Goal: Information Seeking & Learning: Compare options

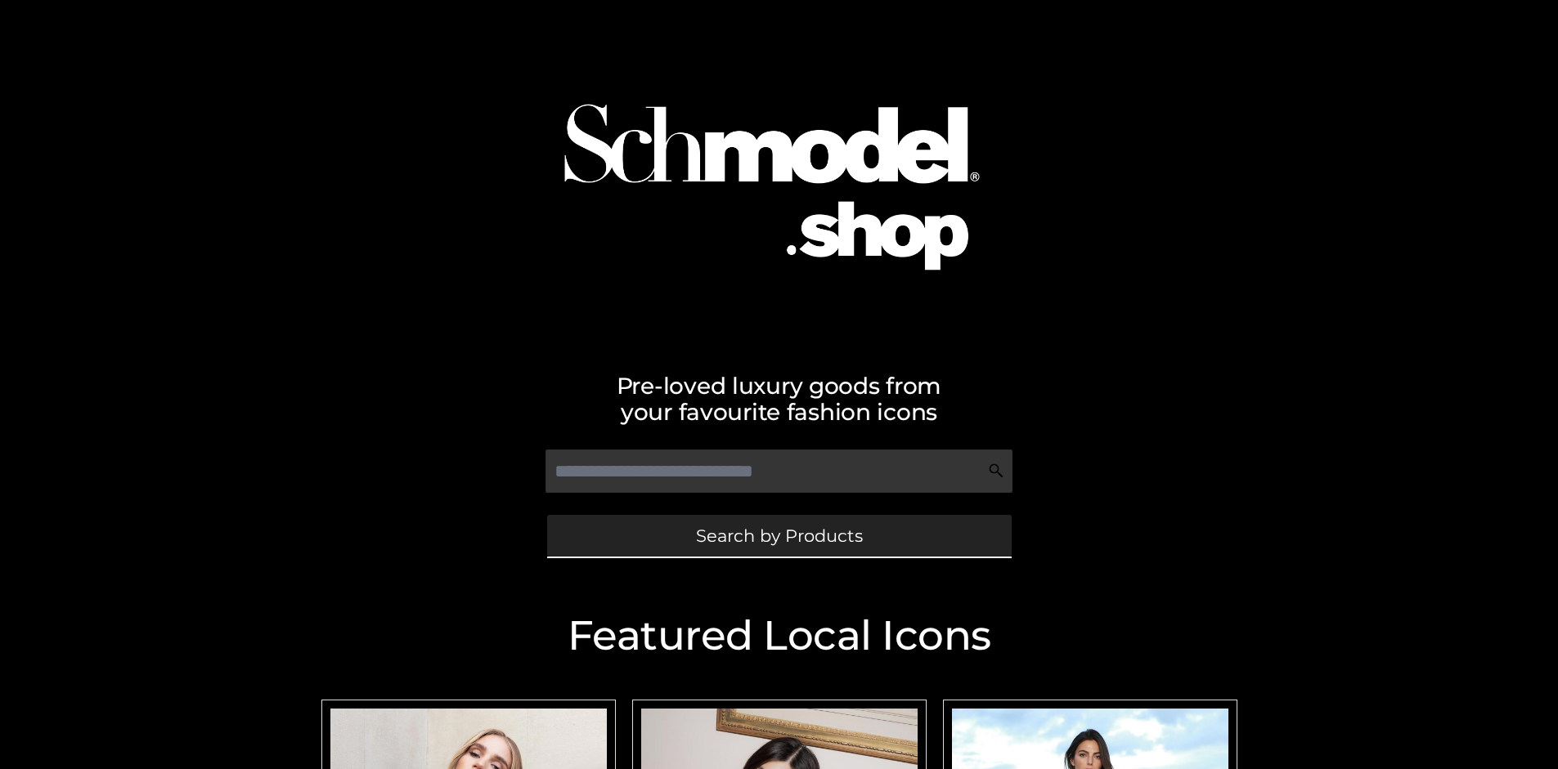
click at [778, 536] on span "Search by Products" at bounding box center [779, 535] width 167 height 17
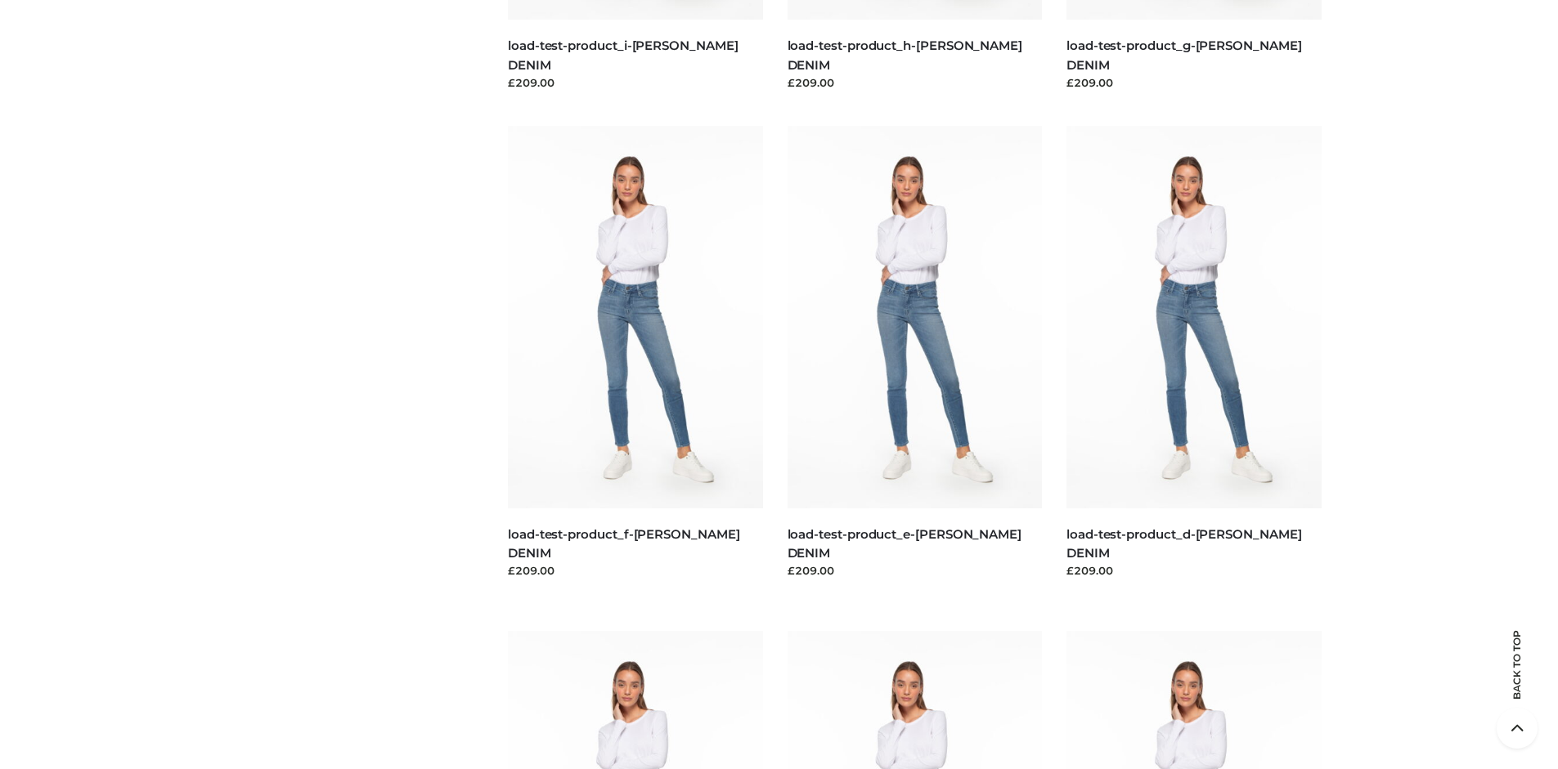
scroll to position [3431, 0]
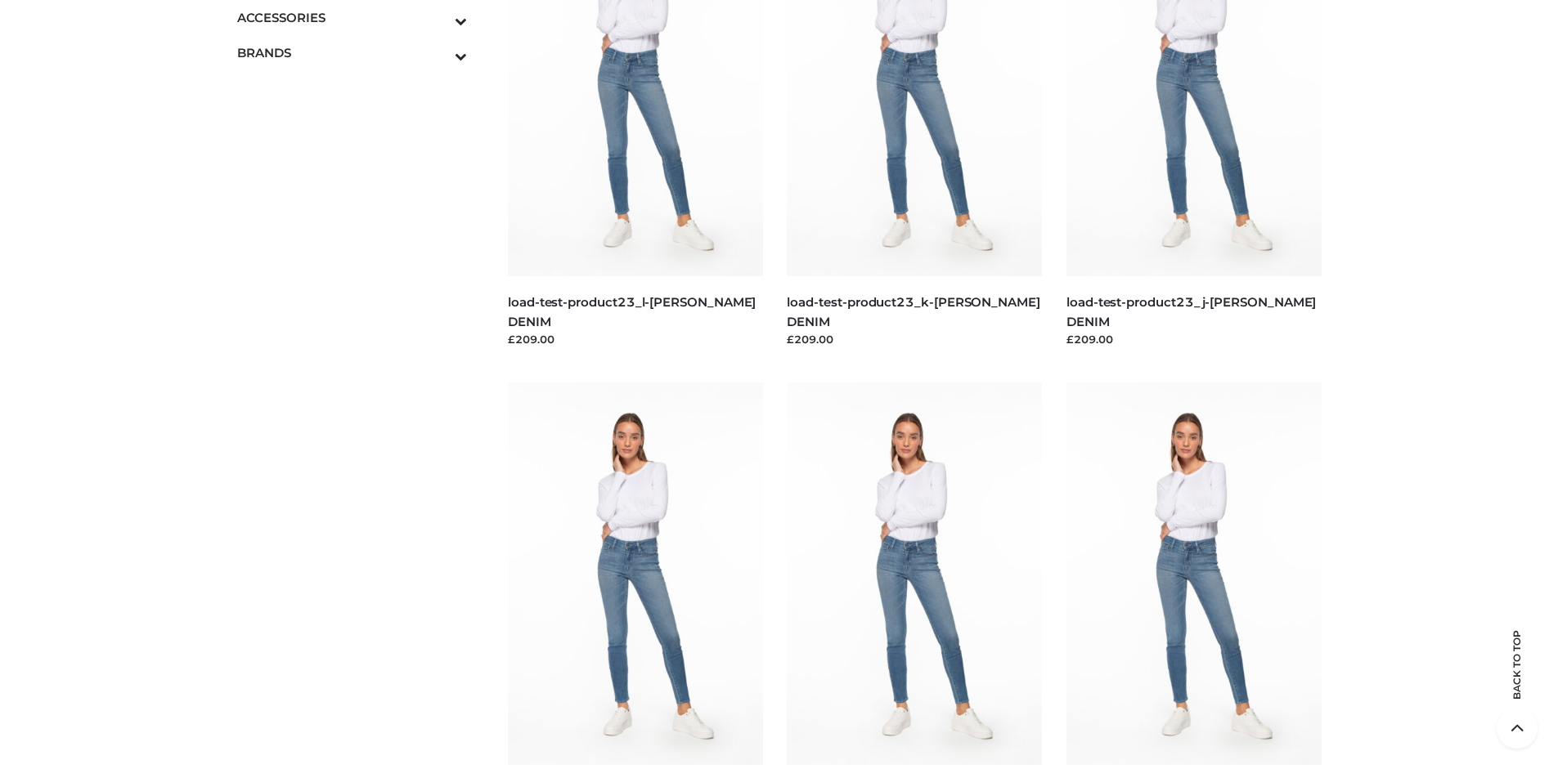
click at [0, 0] on span "BAGS" at bounding box center [0, 0] width 0 height 0
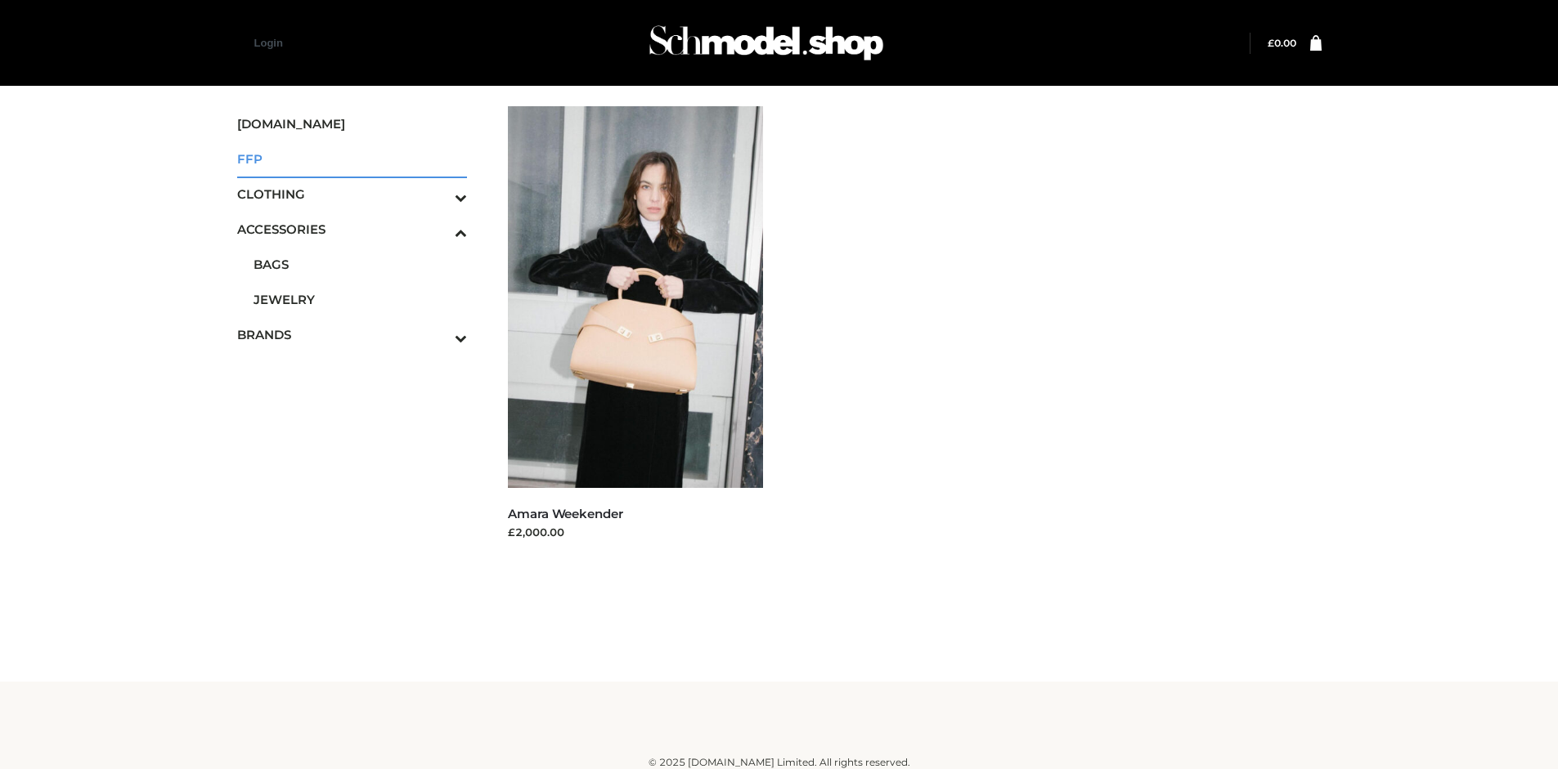
click at [352, 159] on span "FFP" at bounding box center [352, 159] width 231 height 19
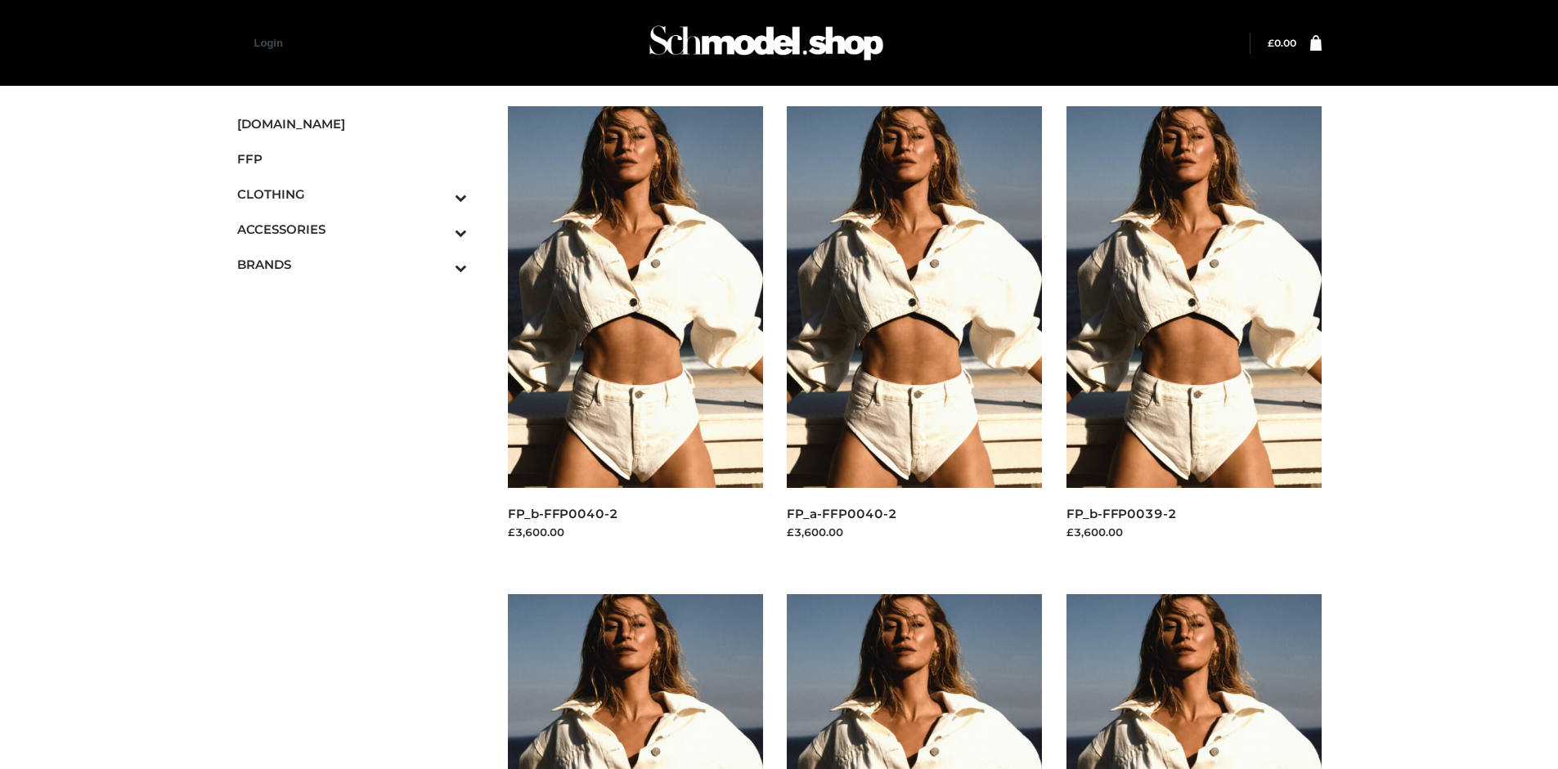
scroll to position [769, 0]
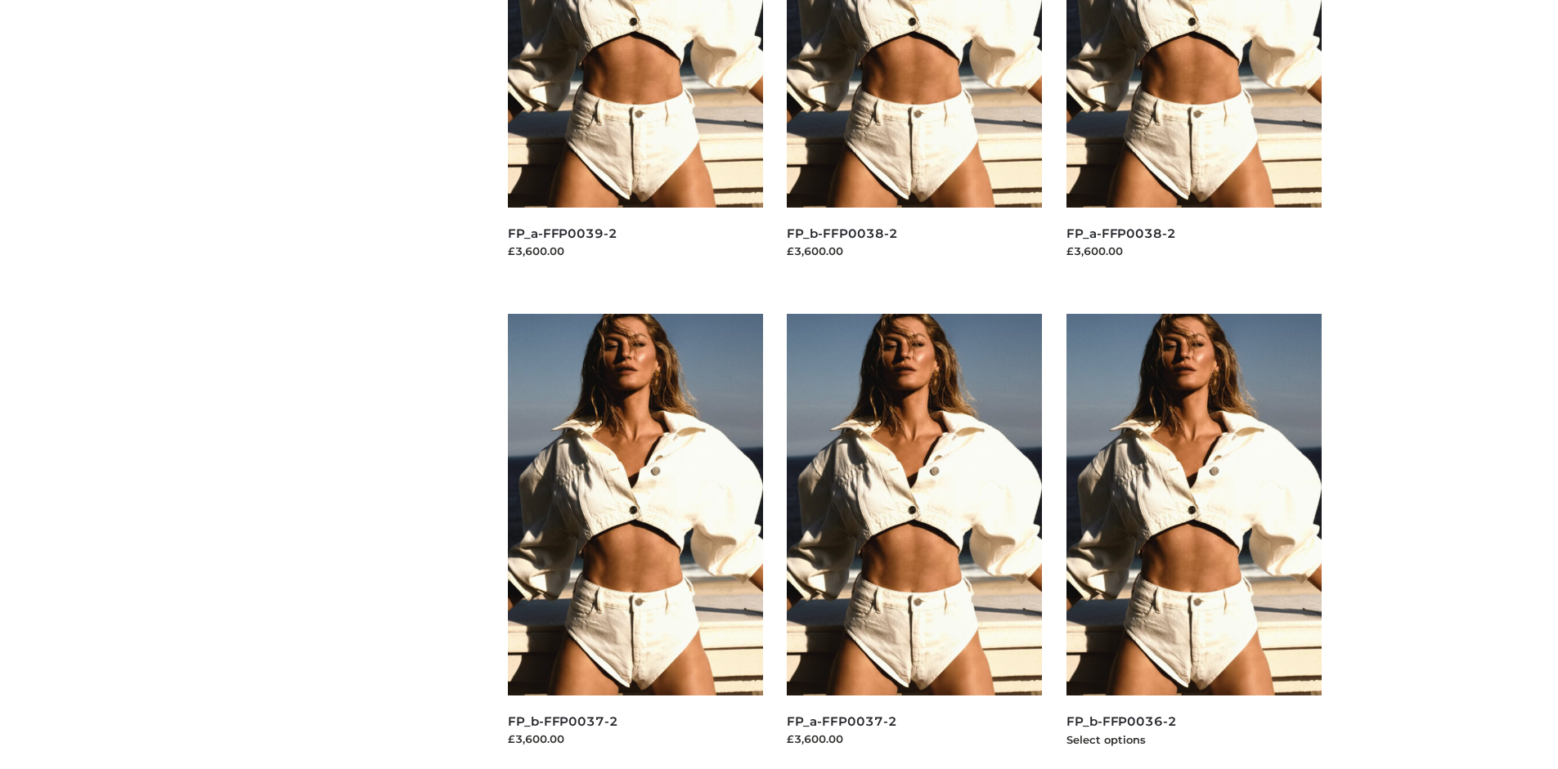
click at [1193, 541] on img at bounding box center [1193, 505] width 255 height 382
click at [914, 541] on img at bounding box center [914, 505] width 255 height 382
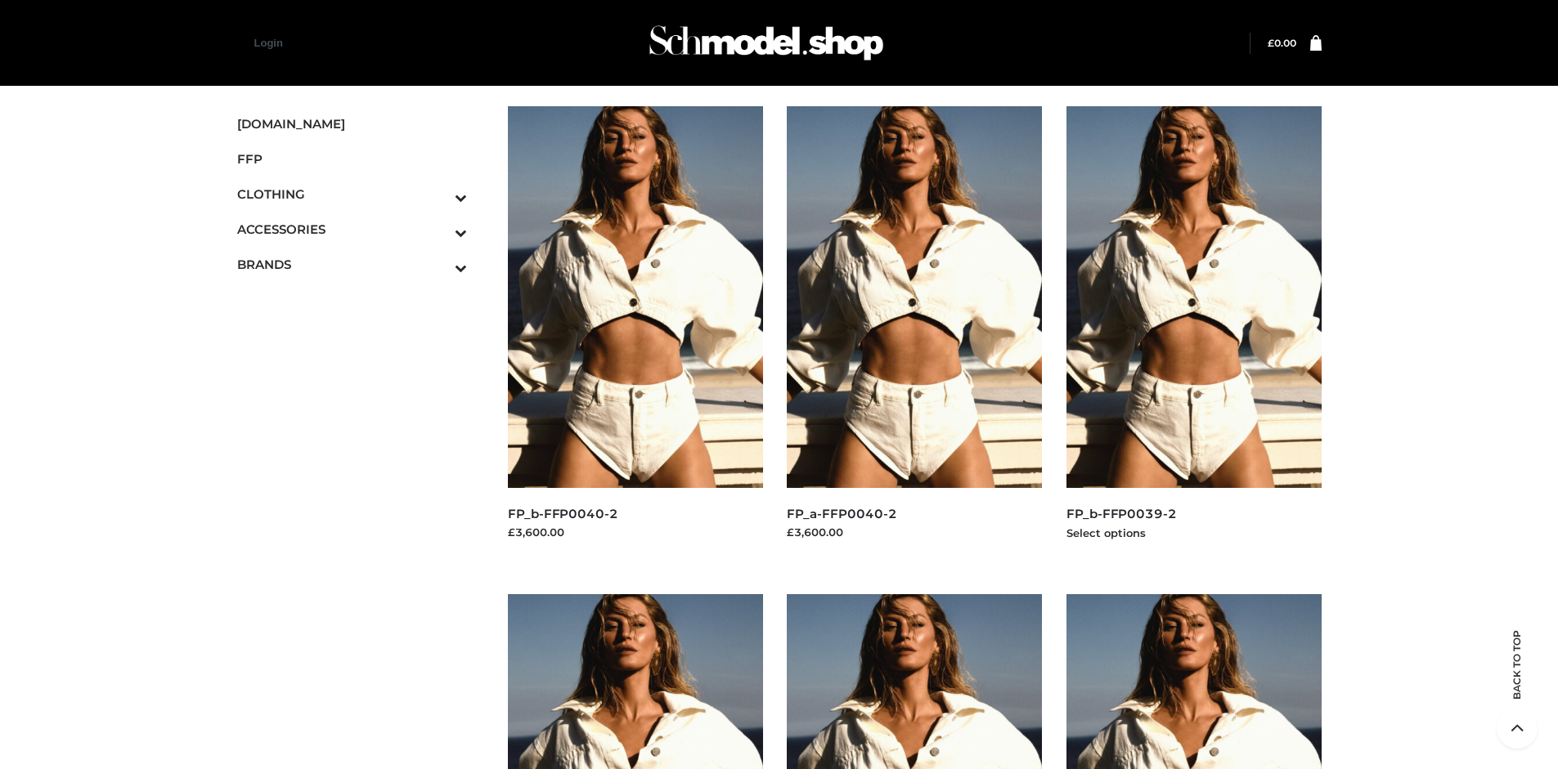
click at [1193, 334] on img at bounding box center [1193, 297] width 255 height 382
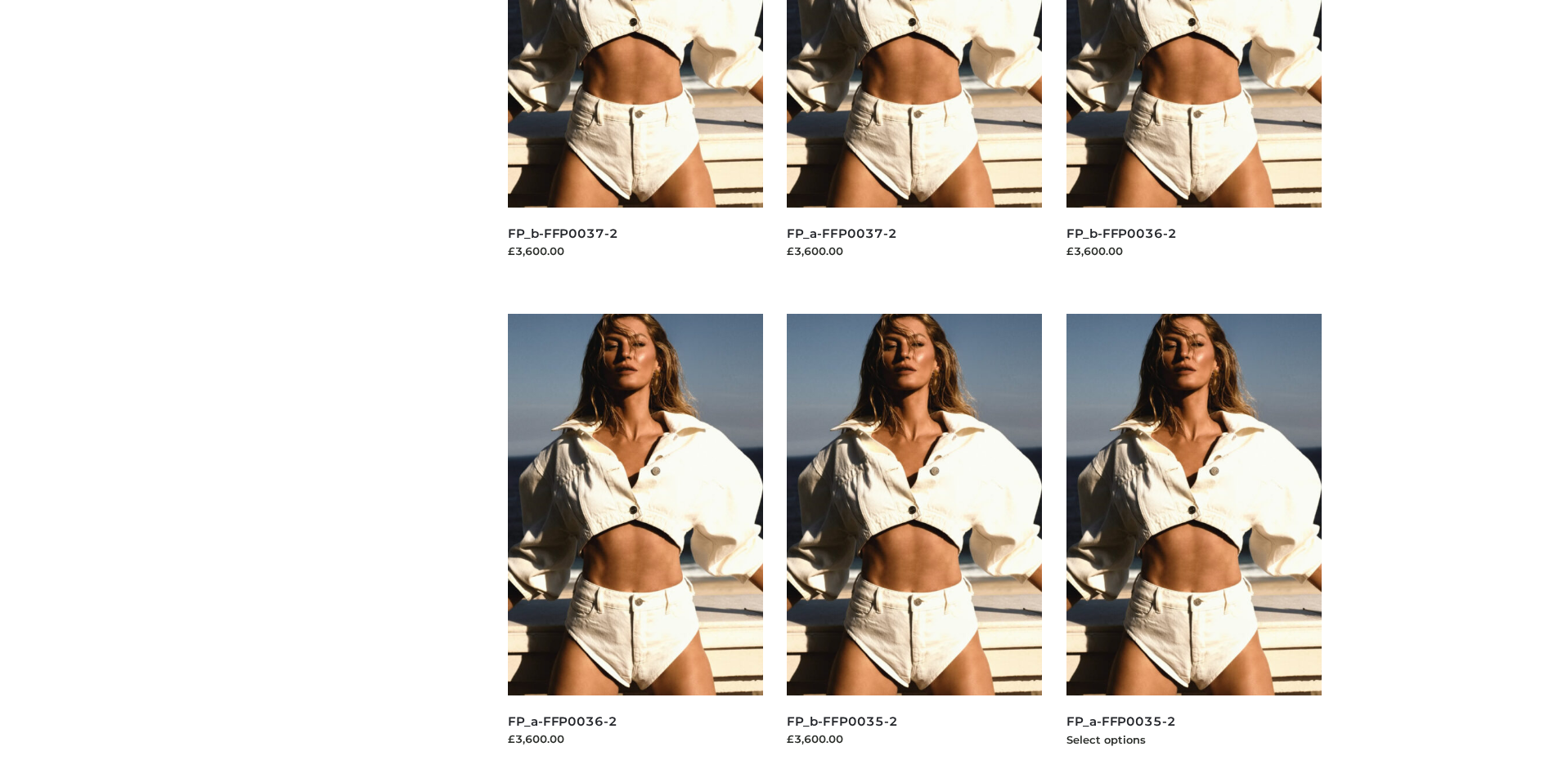
click at [1193, 541] on img at bounding box center [1193, 505] width 255 height 382
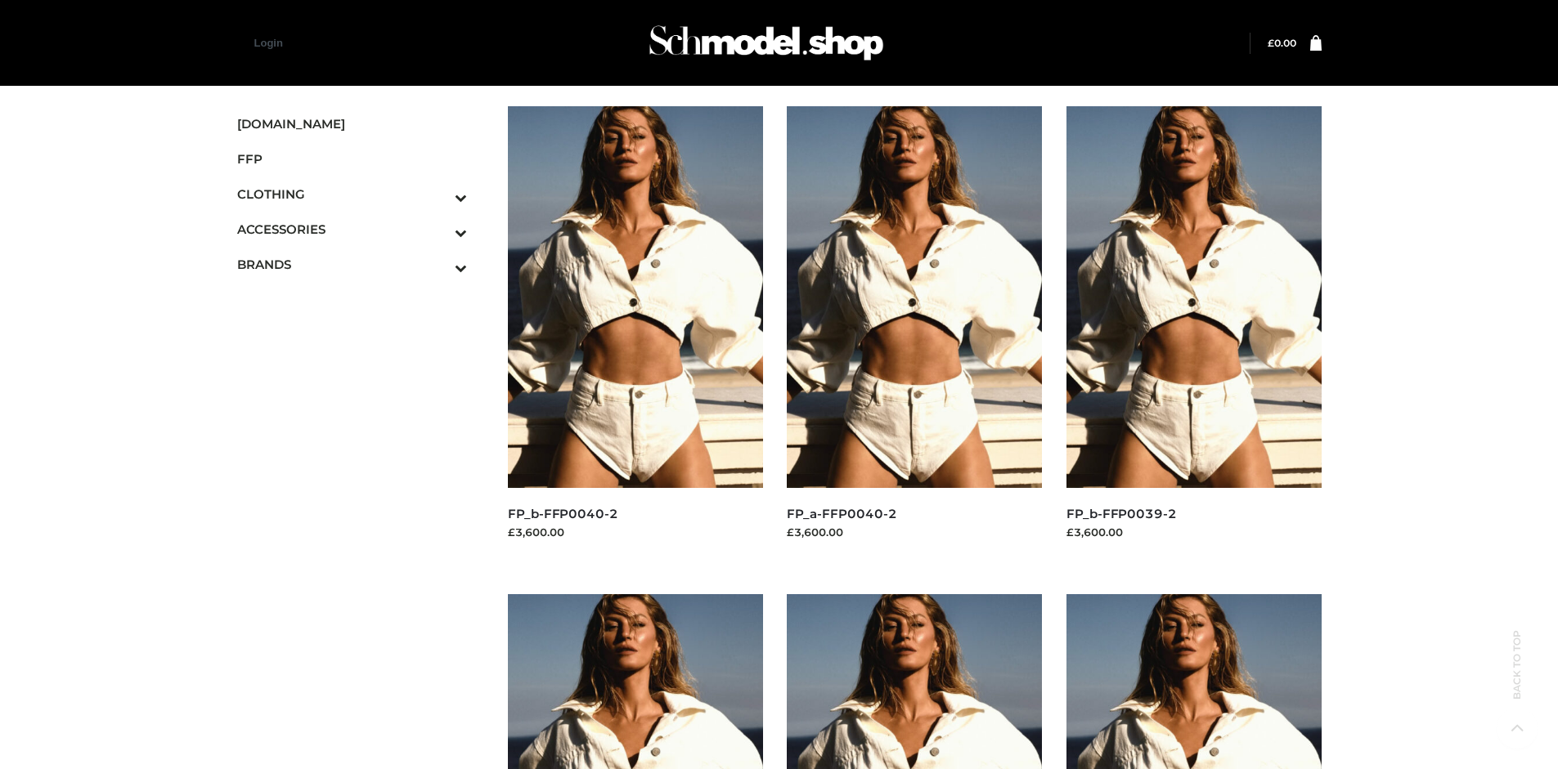
click at [0, 0] on span "OPP SWIMWEAR" at bounding box center [0, 0] width 0 height 0
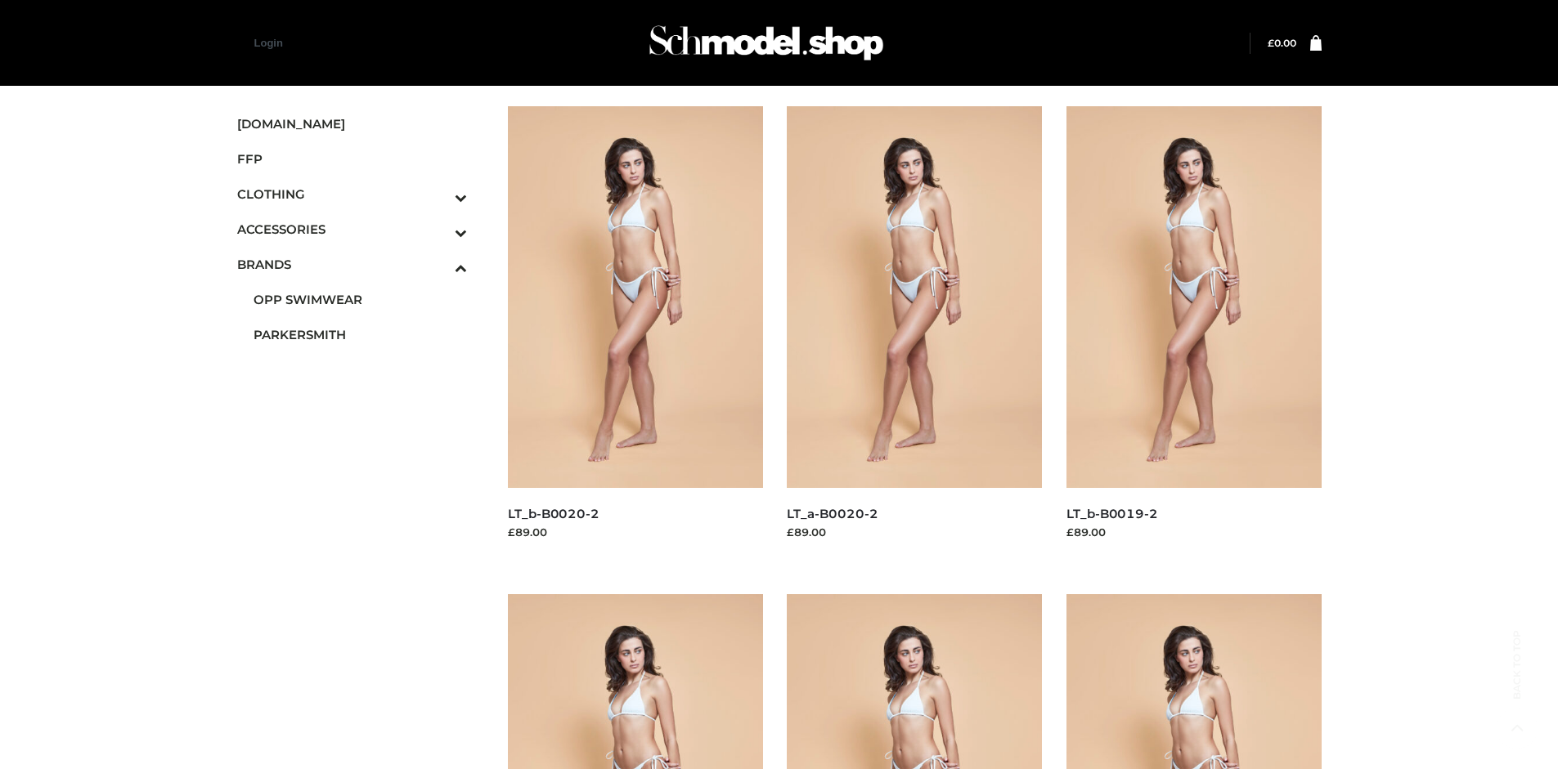
scroll to position [769, 0]
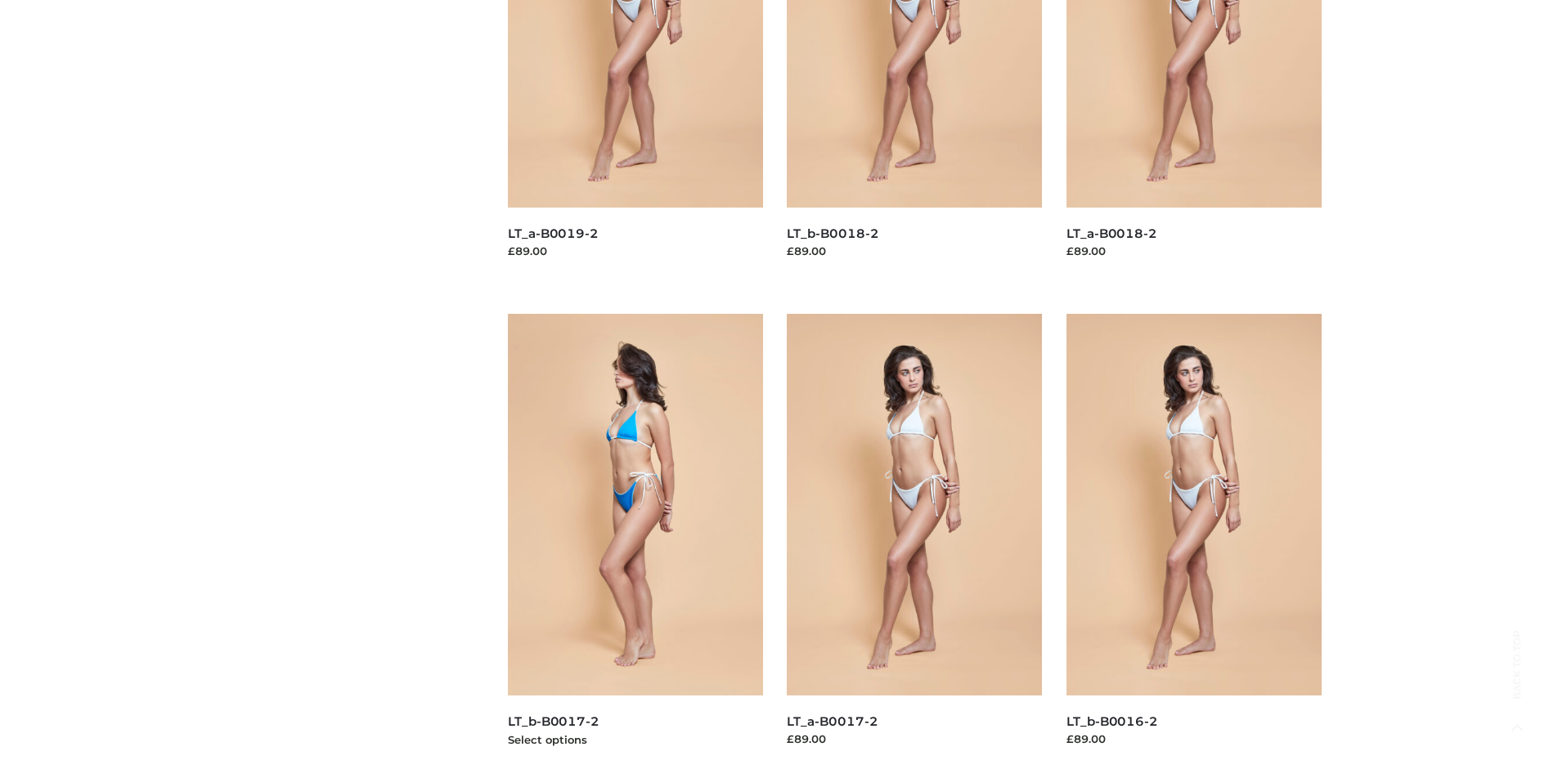
click at [634, 541] on img at bounding box center [635, 505] width 255 height 382
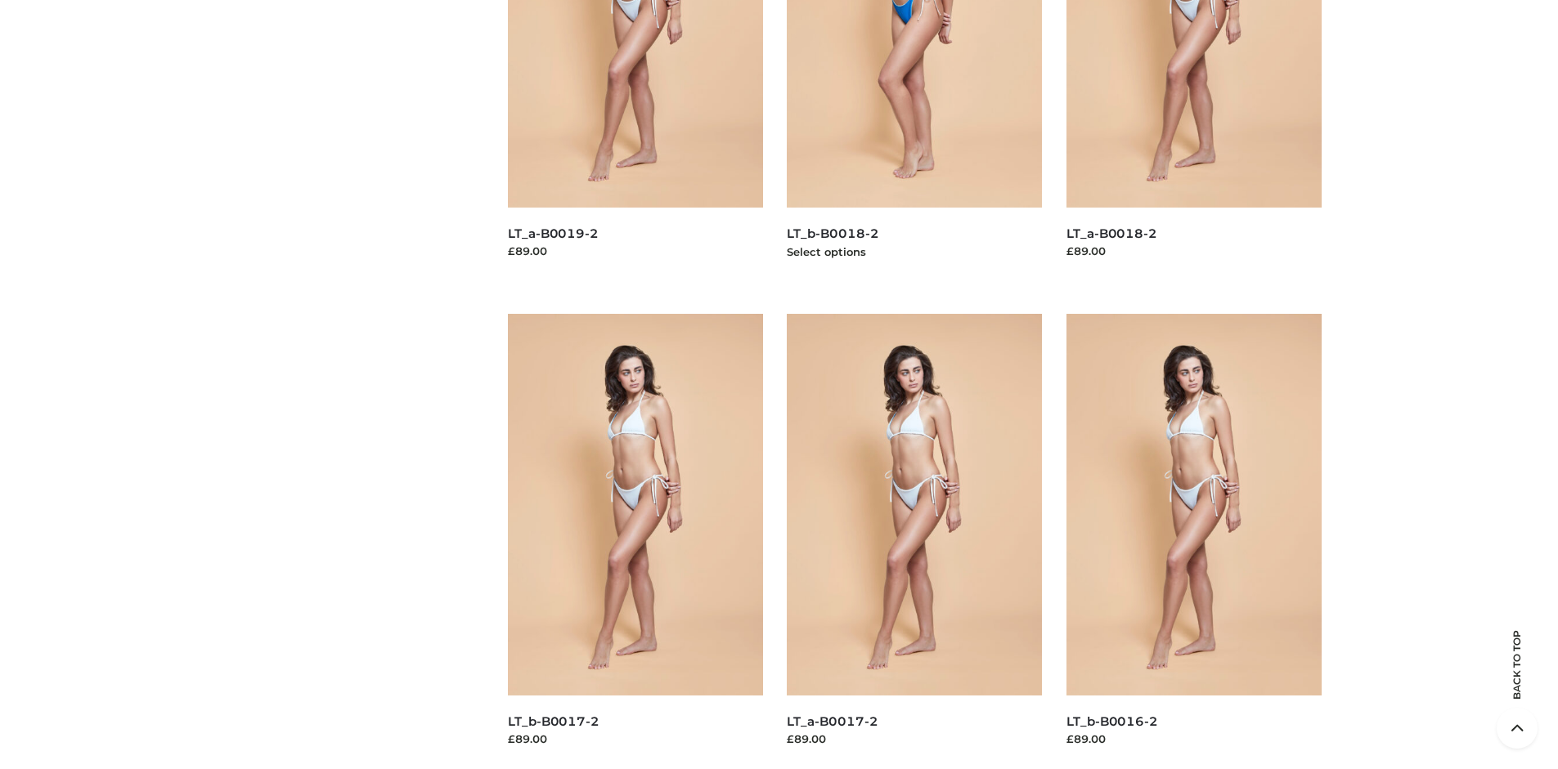
scroll to position [0, 0]
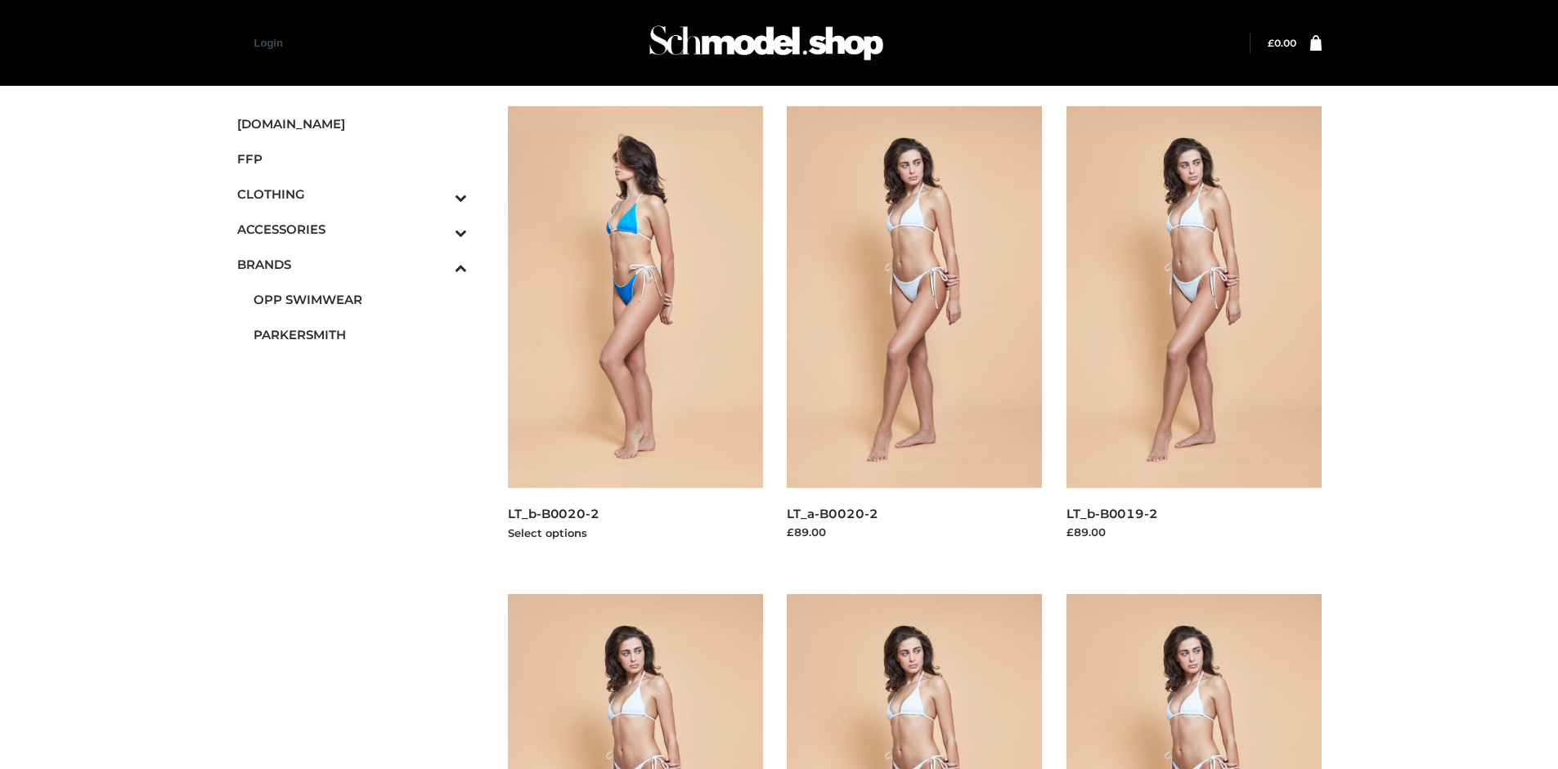
click at [634, 334] on img at bounding box center [635, 297] width 255 height 382
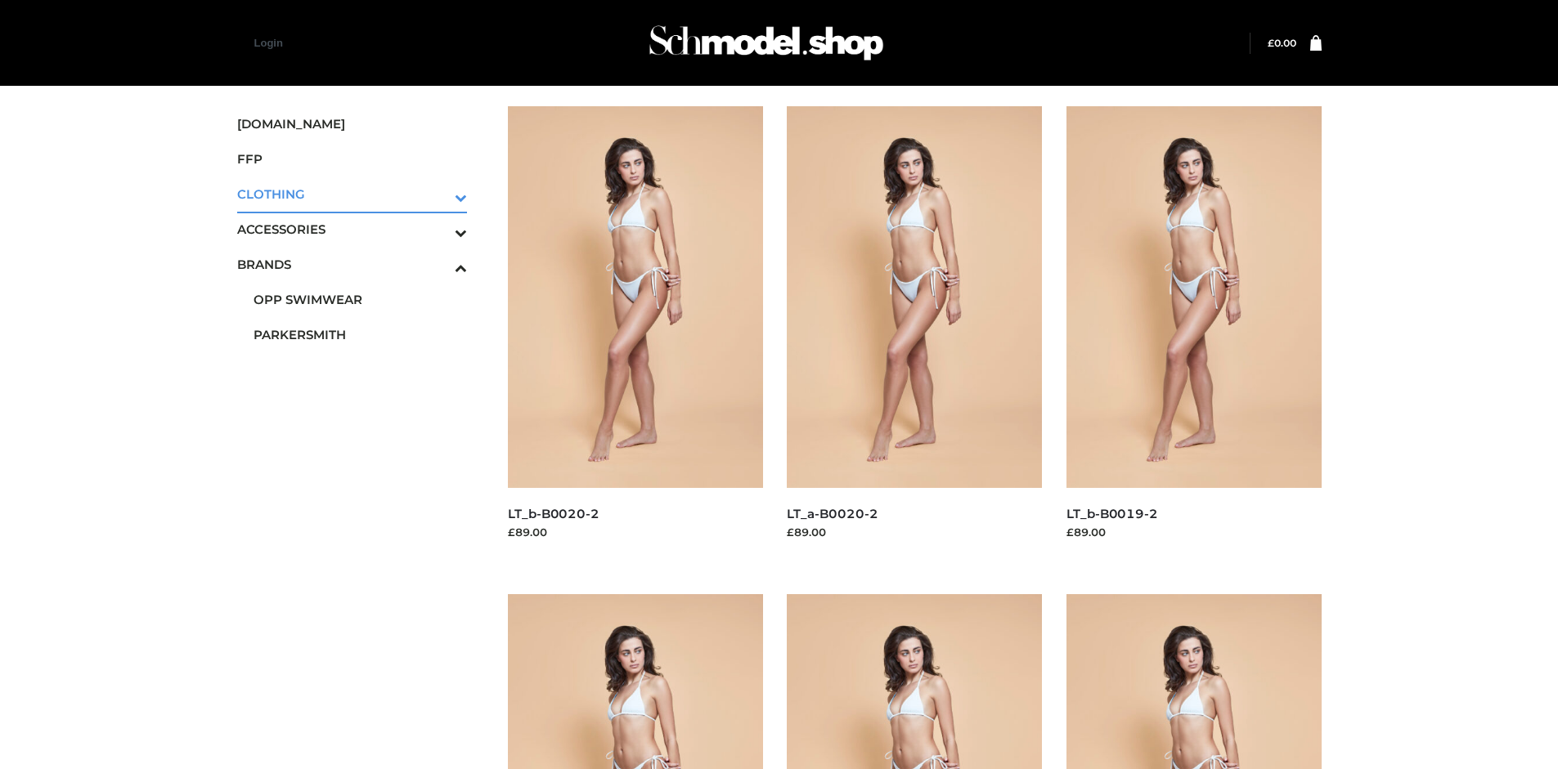
click at [438, 194] on icon "Toggle Submenu" at bounding box center [375, 197] width 183 height 19
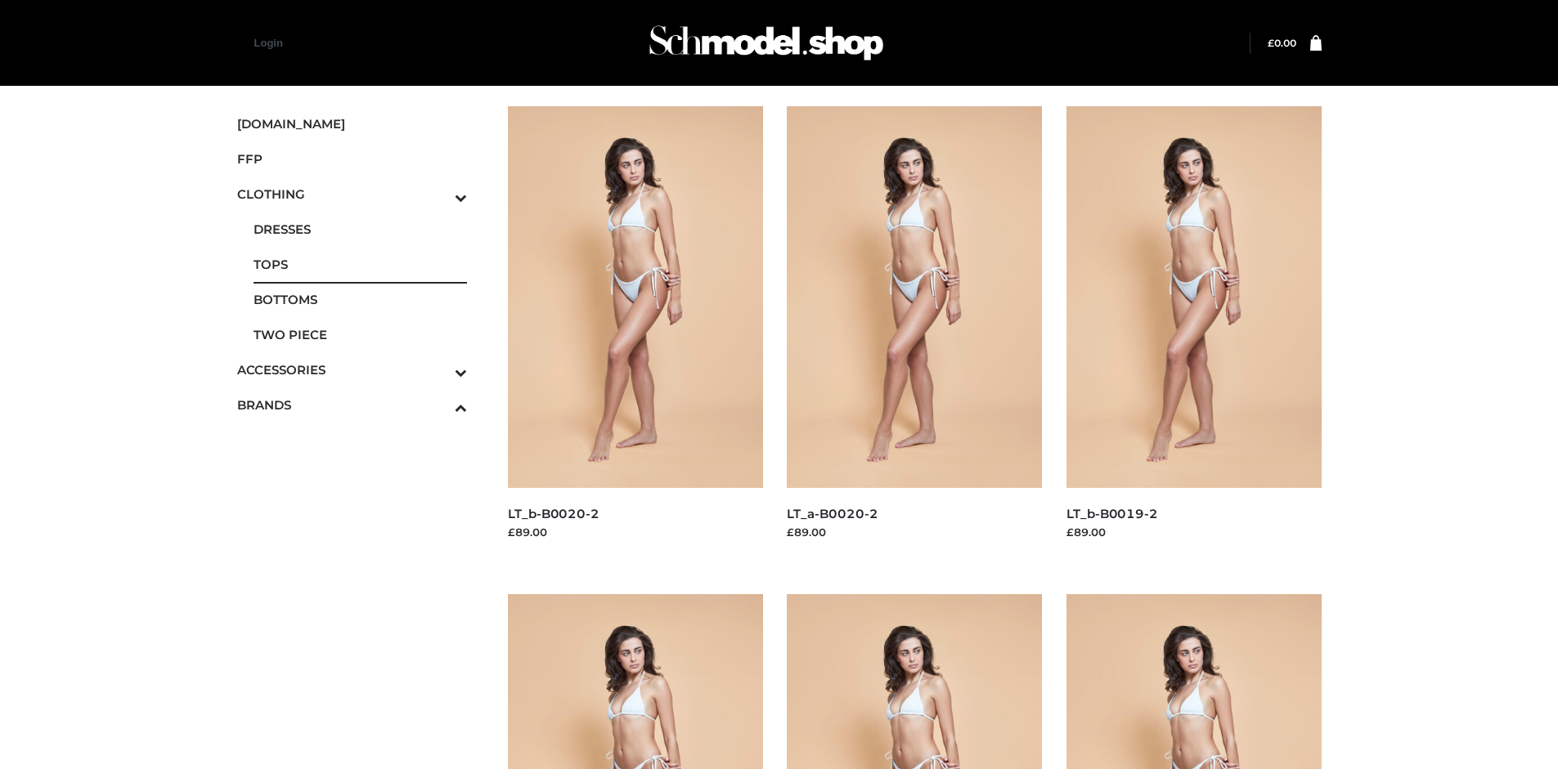
click at [360, 264] on span "TOPS" at bounding box center [360, 264] width 214 height 19
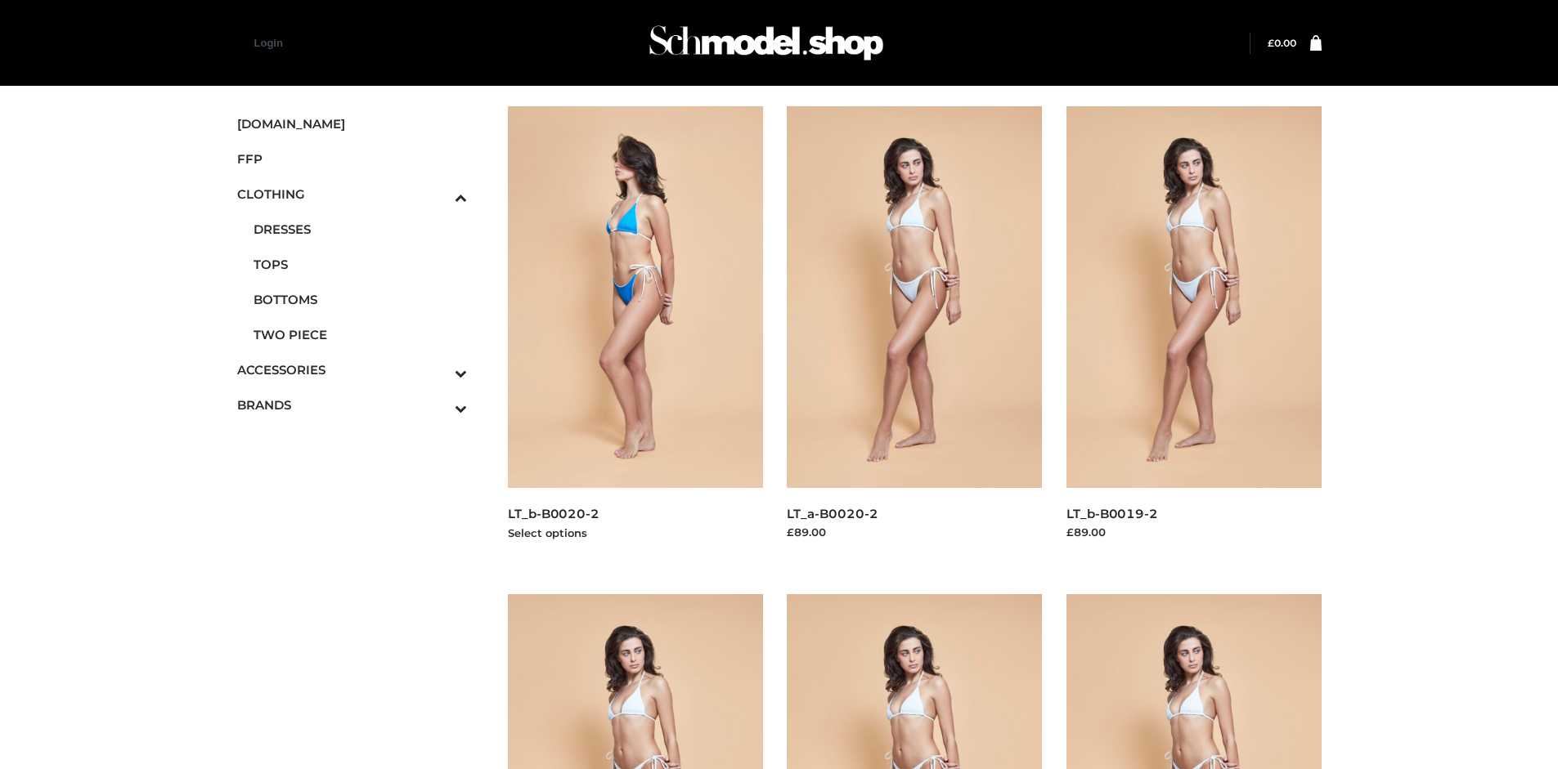
click at [634, 334] on img at bounding box center [635, 297] width 255 height 382
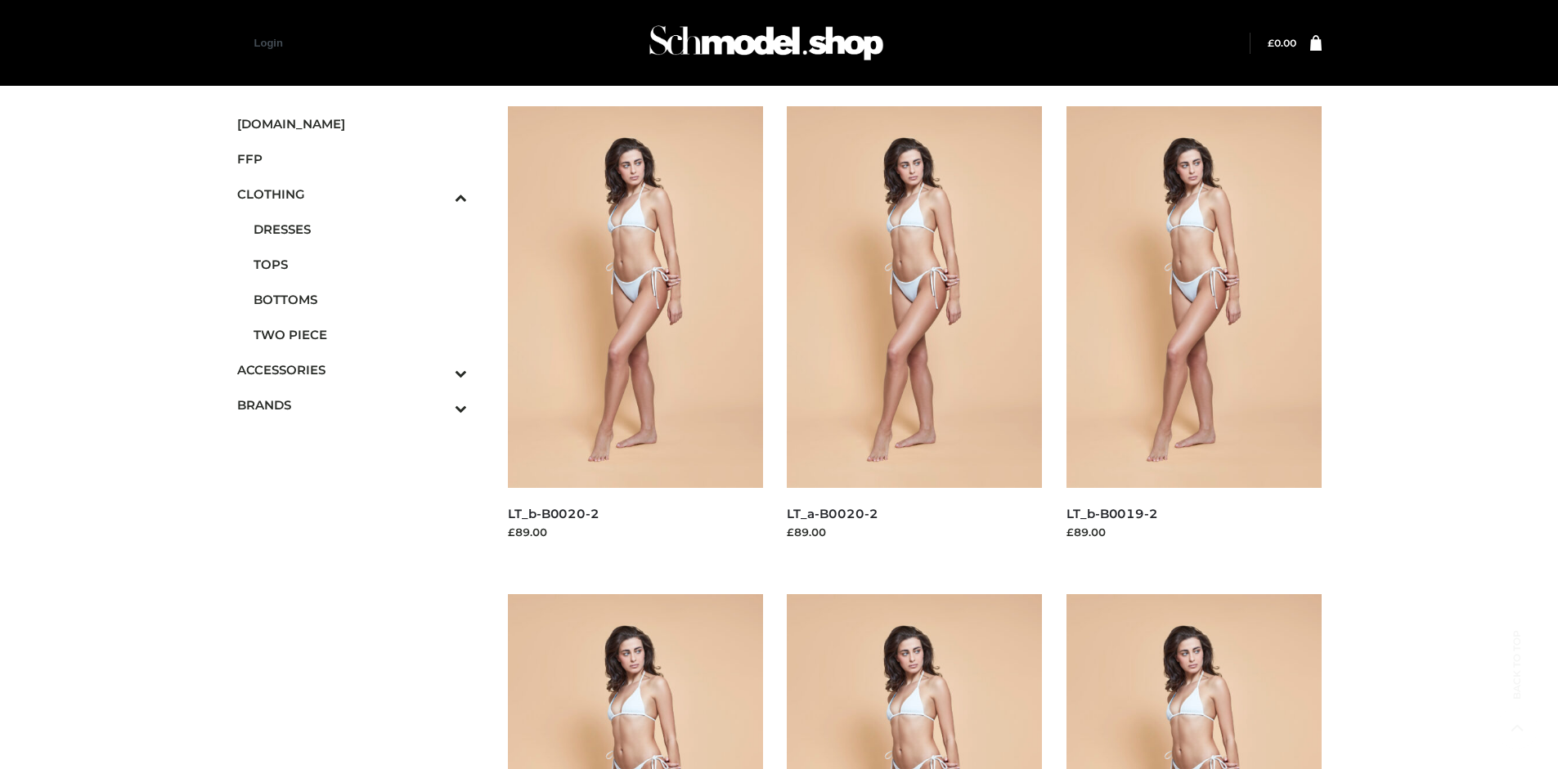
scroll to position [769, 0]
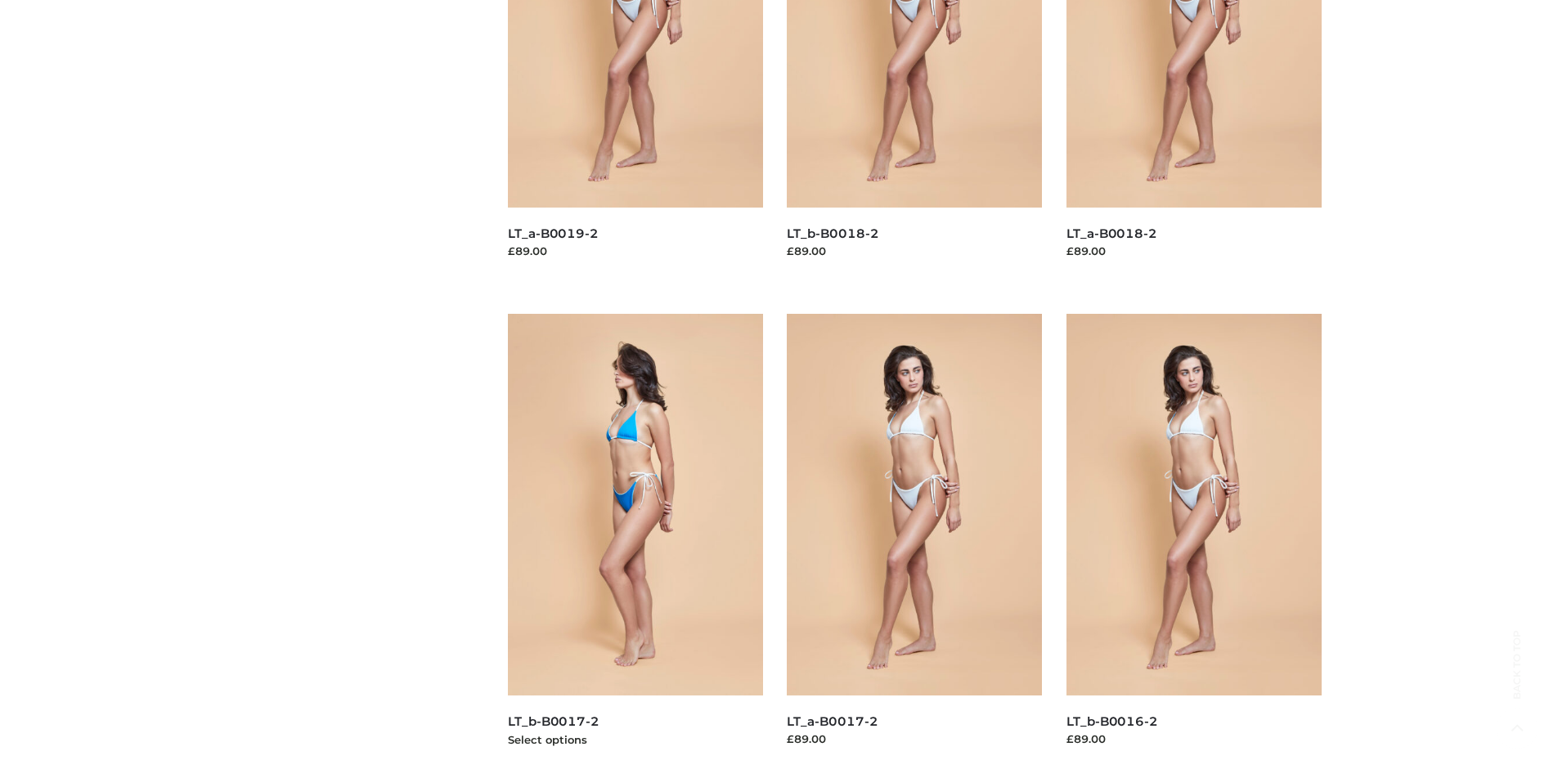
click at [634, 541] on img at bounding box center [635, 505] width 255 height 382
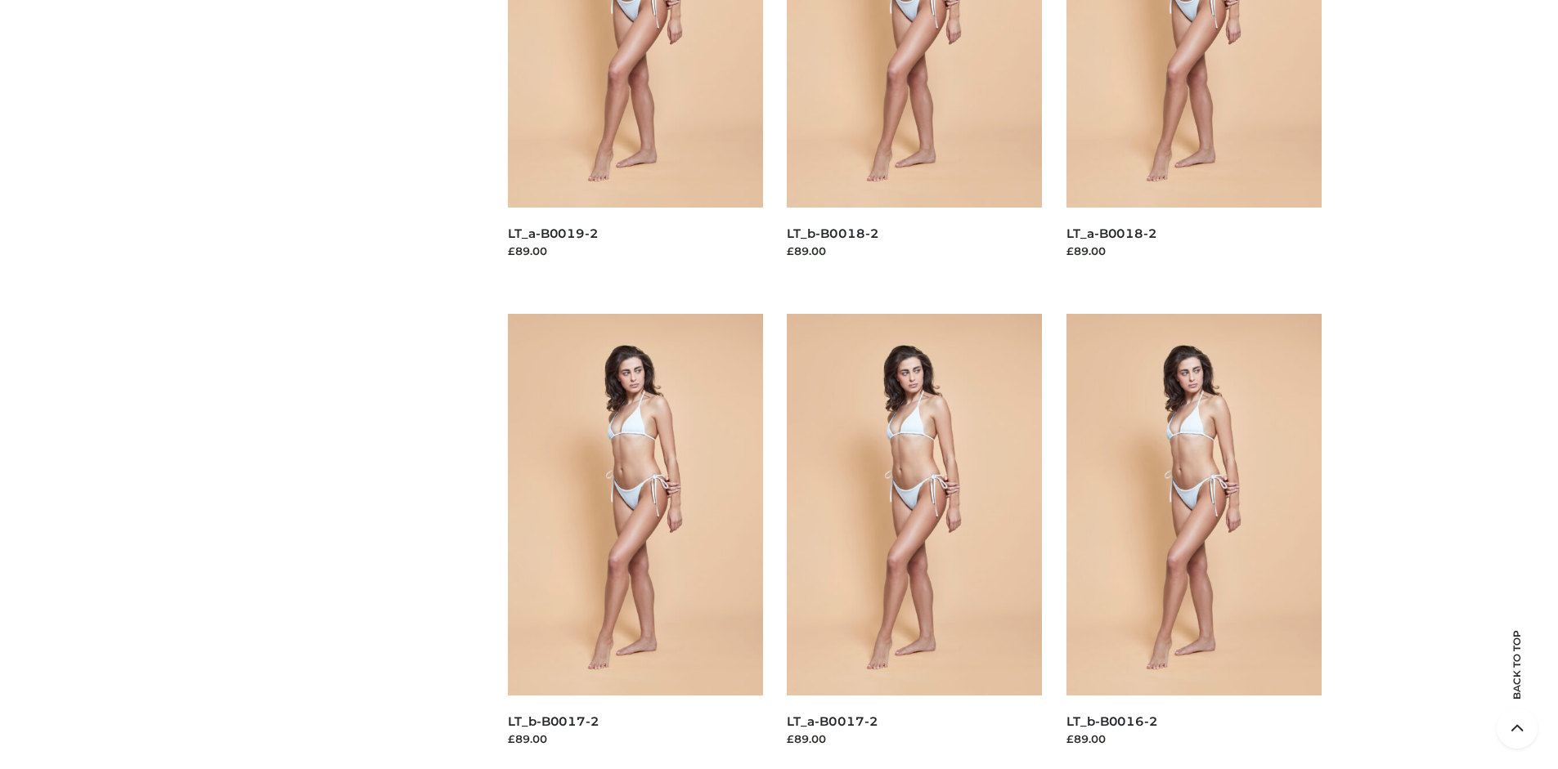
scroll to position [1257, 0]
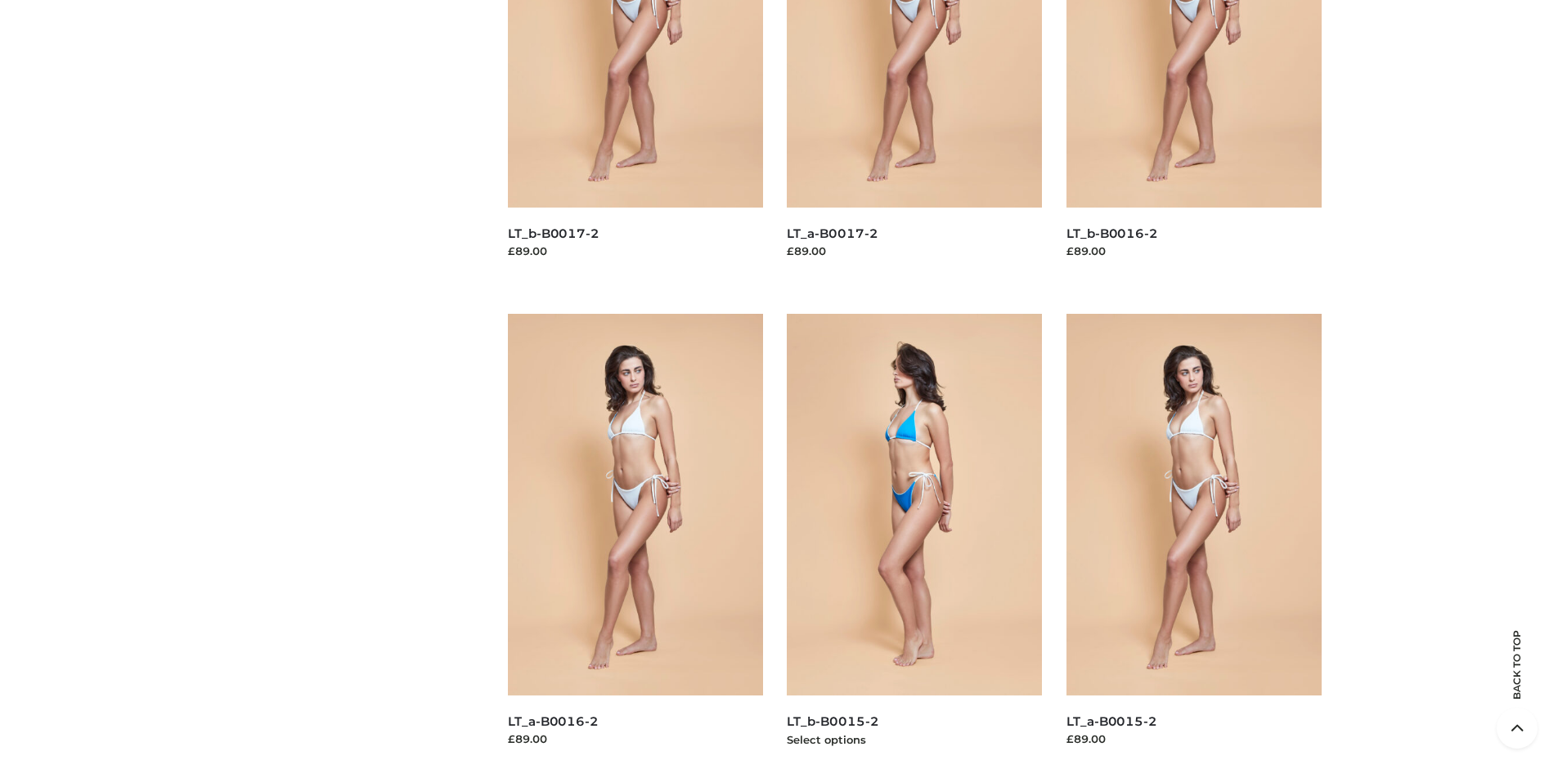
click at [914, 541] on img at bounding box center [914, 505] width 255 height 382
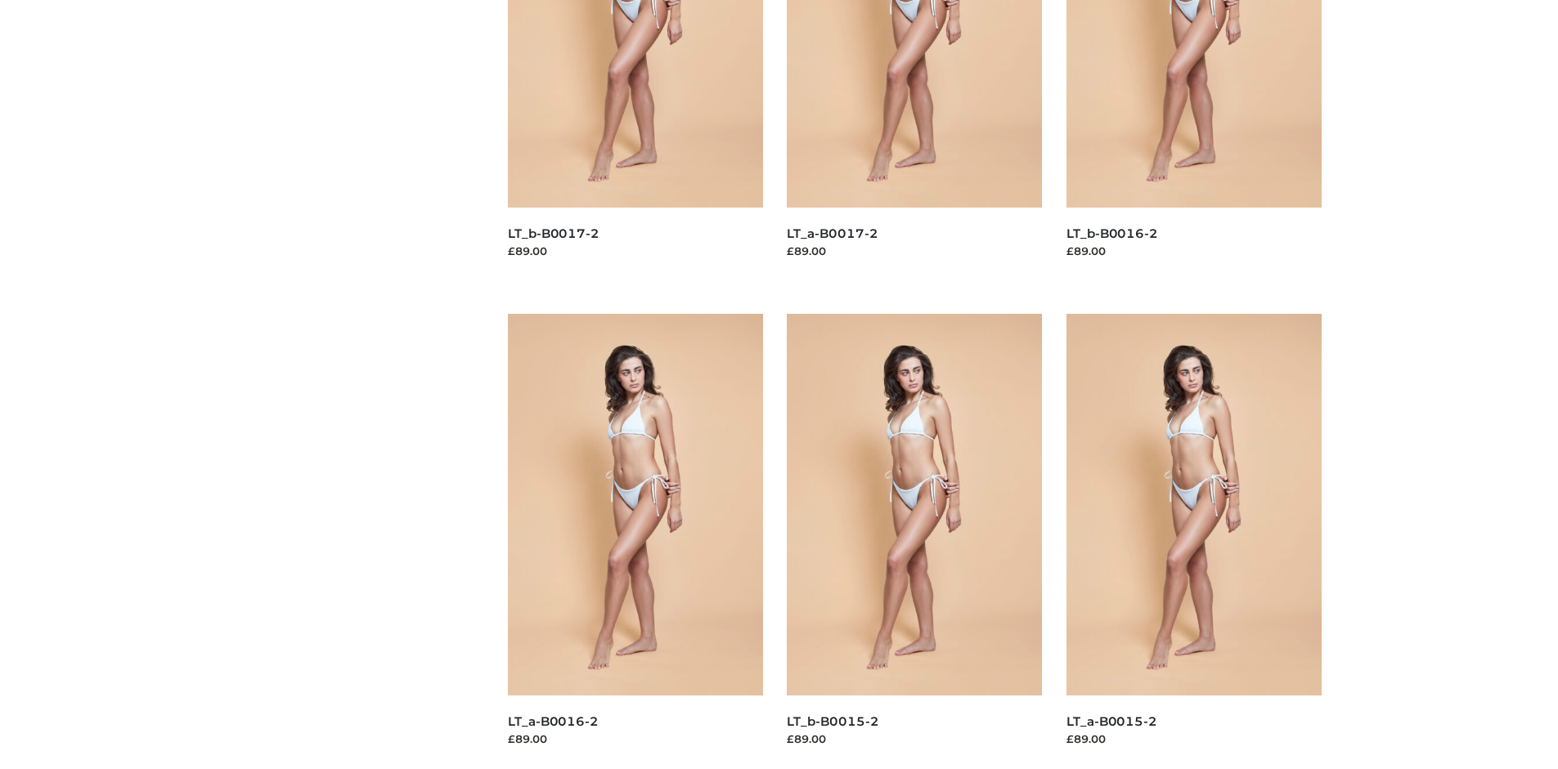
scroll to position [0, 0]
